Goal: Task Accomplishment & Management: Use online tool/utility

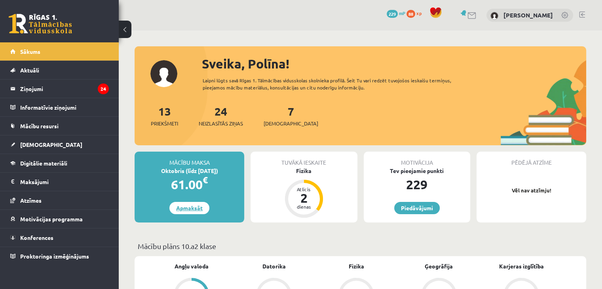
click at [200, 209] on link "Apmaksāt" at bounding box center [189, 208] width 40 height 12
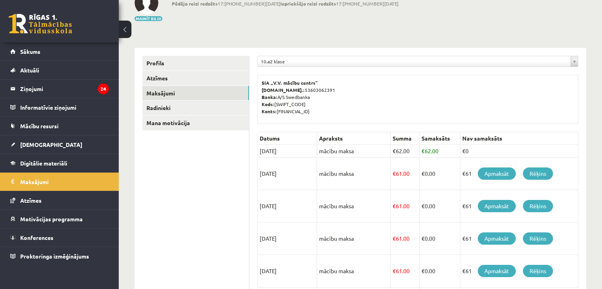
scroll to position [79, 0]
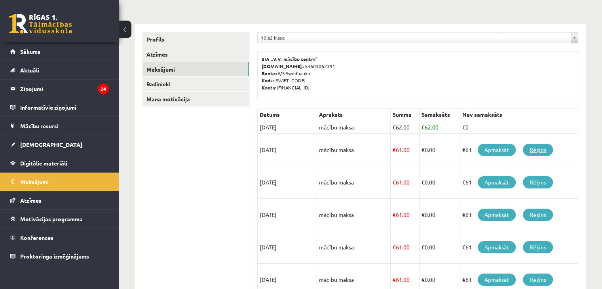
click at [530, 151] on link "Rēķins" at bounding box center [538, 150] width 30 height 12
click at [490, 150] on link "Apmaksāt" at bounding box center [497, 150] width 38 height 12
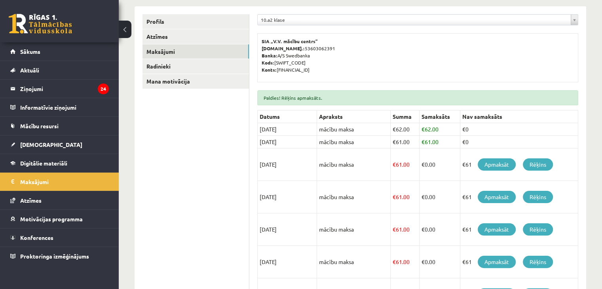
scroll to position [119, 0]
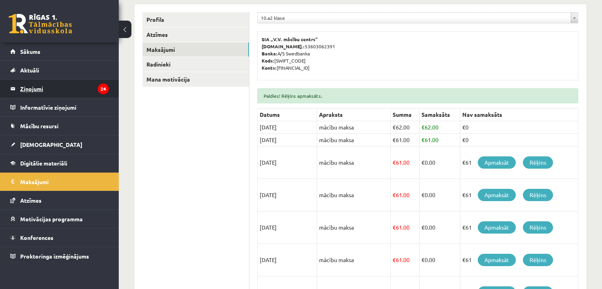
click at [55, 92] on legend "Ziņojumi 24" at bounding box center [64, 89] width 89 height 18
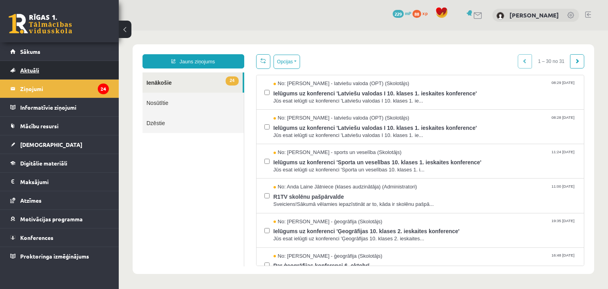
click at [35, 73] on link "Aktuāli" at bounding box center [59, 70] width 99 height 18
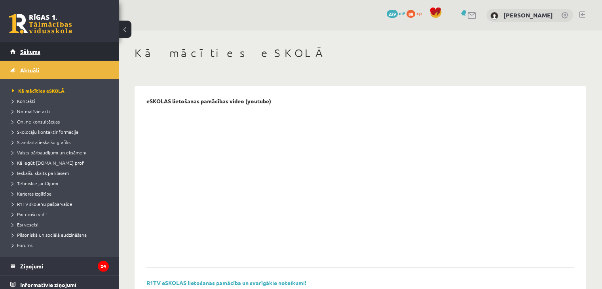
click at [45, 57] on link "Sākums" at bounding box center [59, 51] width 99 height 18
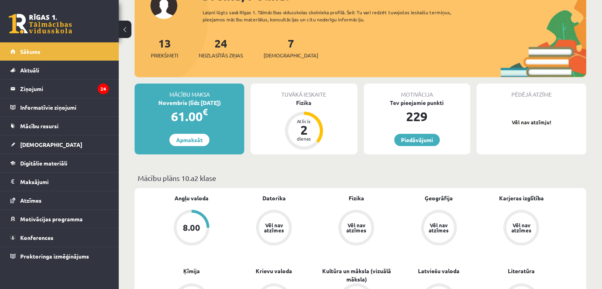
scroll to position [79, 0]
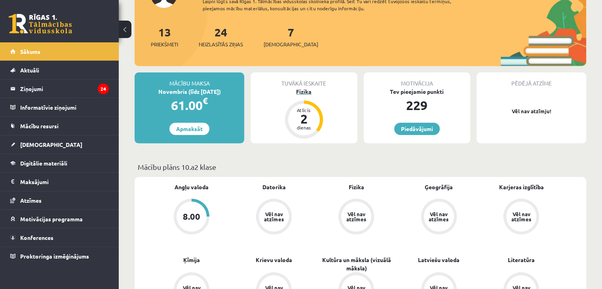
click at [304, 93] on div "Fizika" at bounding box center [304, 91] width 106 height 8
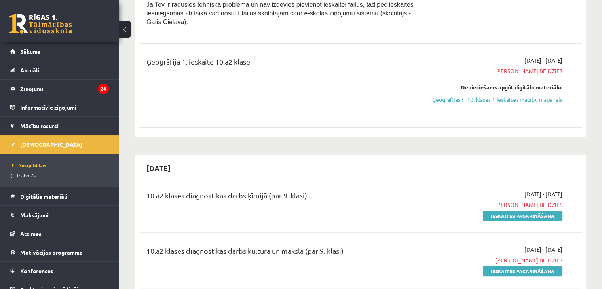
scroll to position [317, 0]
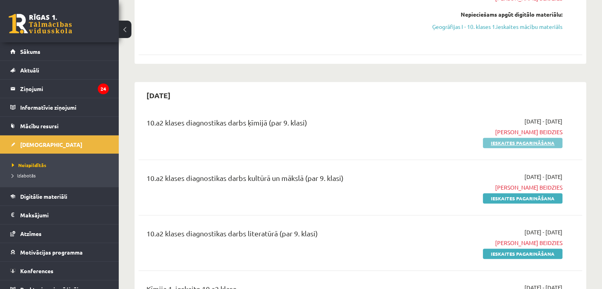
click at [520, 142] on link "Ieskaites pagarināšana" at bounding box center [523, 143] width 80 height 10
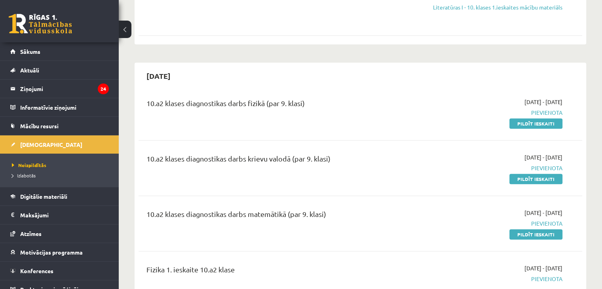
scroll to position [871, 0]
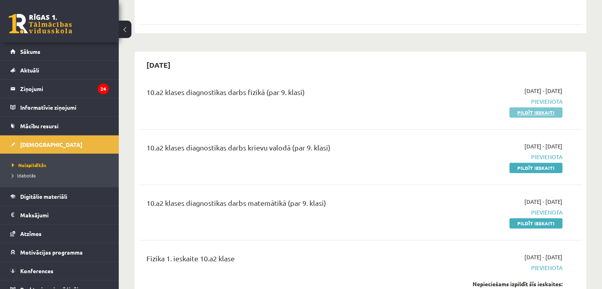
click at [524, 110] on link "Pildīt ieskaiti" at bounding box center [535, 112] width 53 height 10
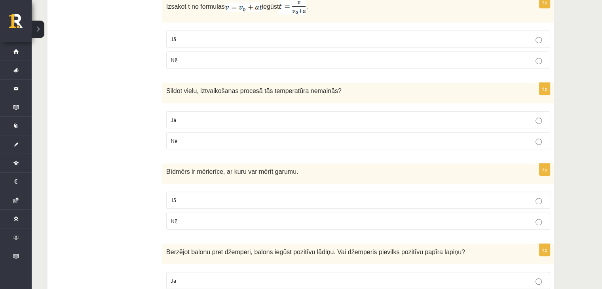
scroll to position [411, 0]
